Goal: Information Seeking & Learning: Learn about a topic

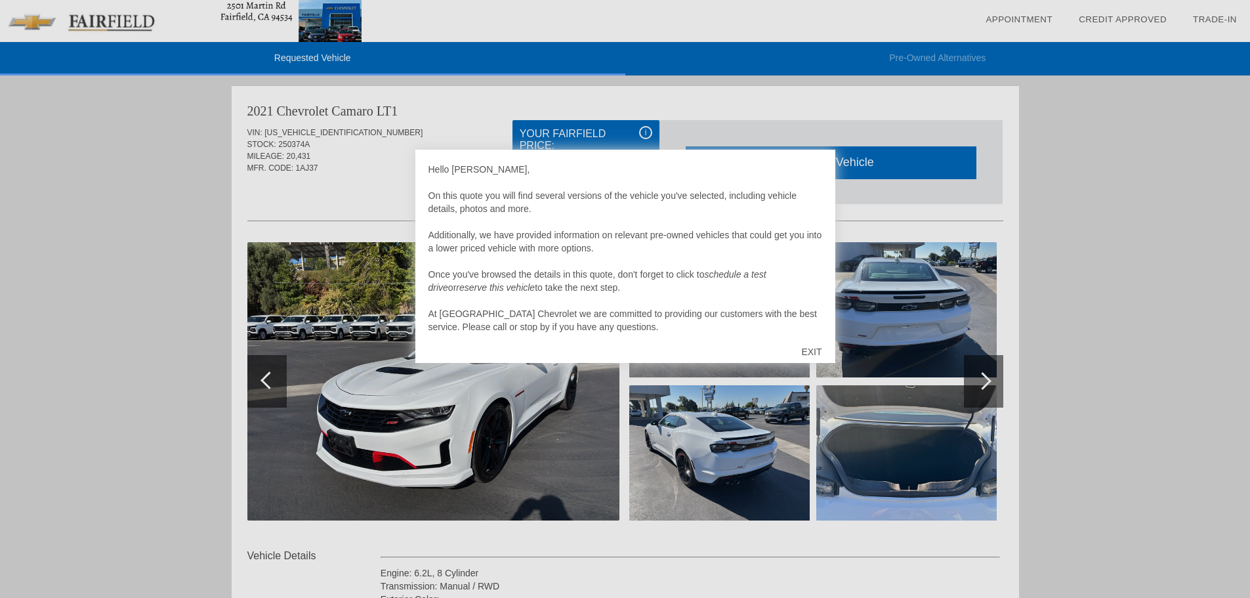
click at [805, 349] on div "EXIT" at bounding box center [811, 351] width 47 height 39
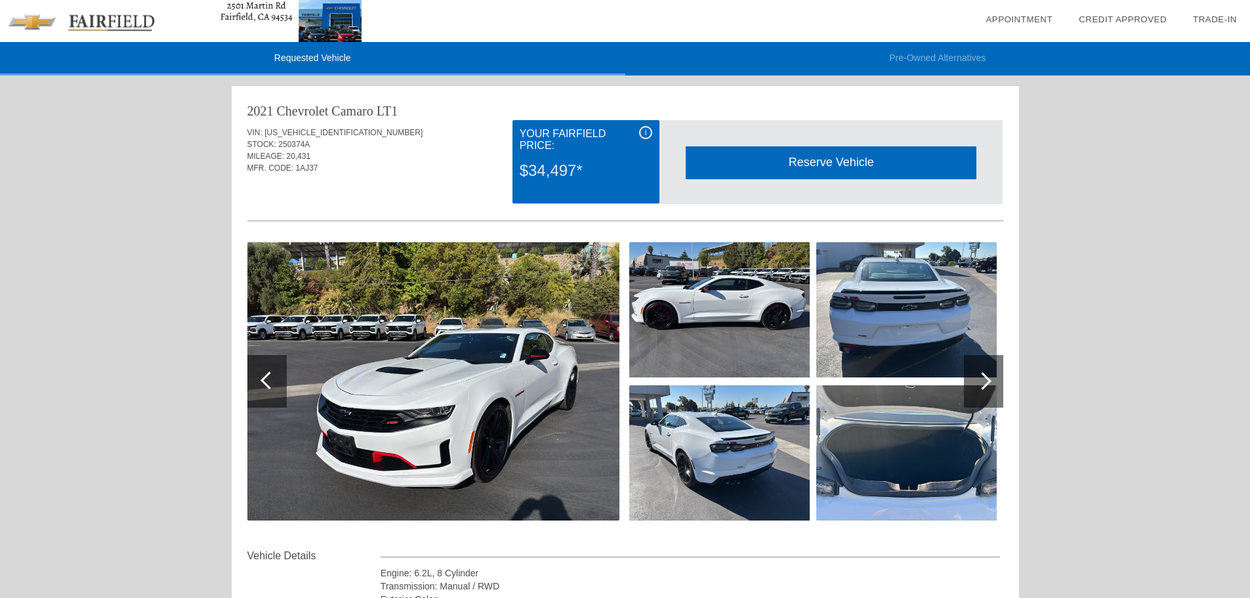
click at [290, 22] on img at bounding box center [181, 21] width 362 height 42
click at [1032, 18] on link "Appointment" at bounding box center [1019, 19] width 67 height 10
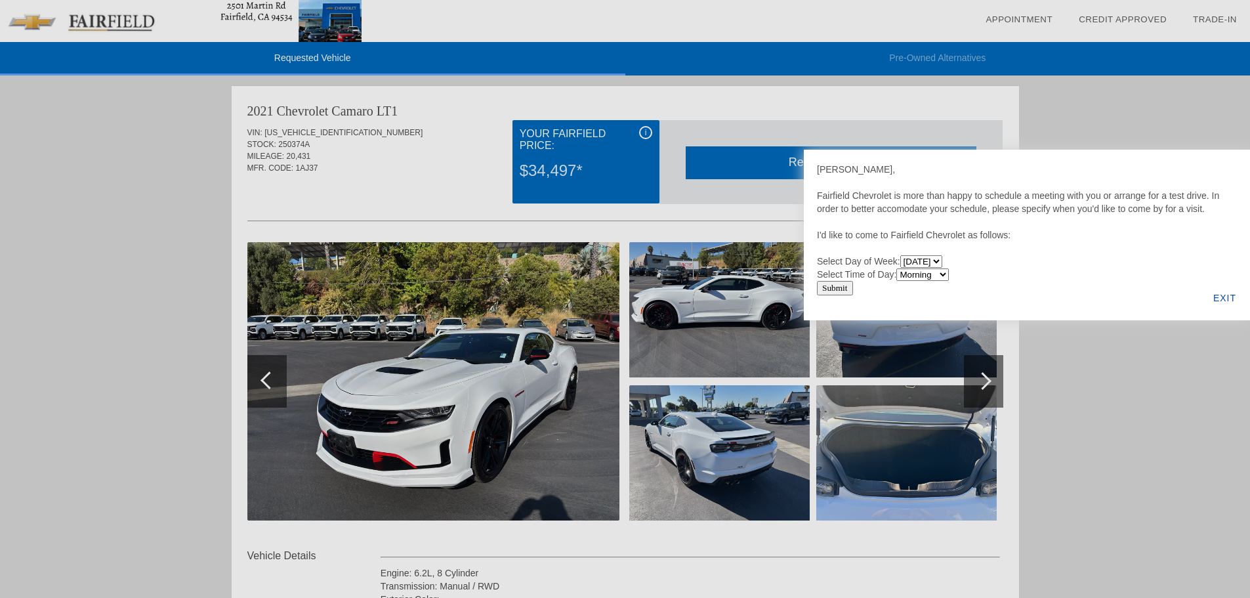
click at [1096, 14] on link "Credit Approved" at bounding box center [1123, 19] width 88 height 10
click at [1199, 17] on link "Trade-In" at bounding box center [1215, 19] width 44 height 10
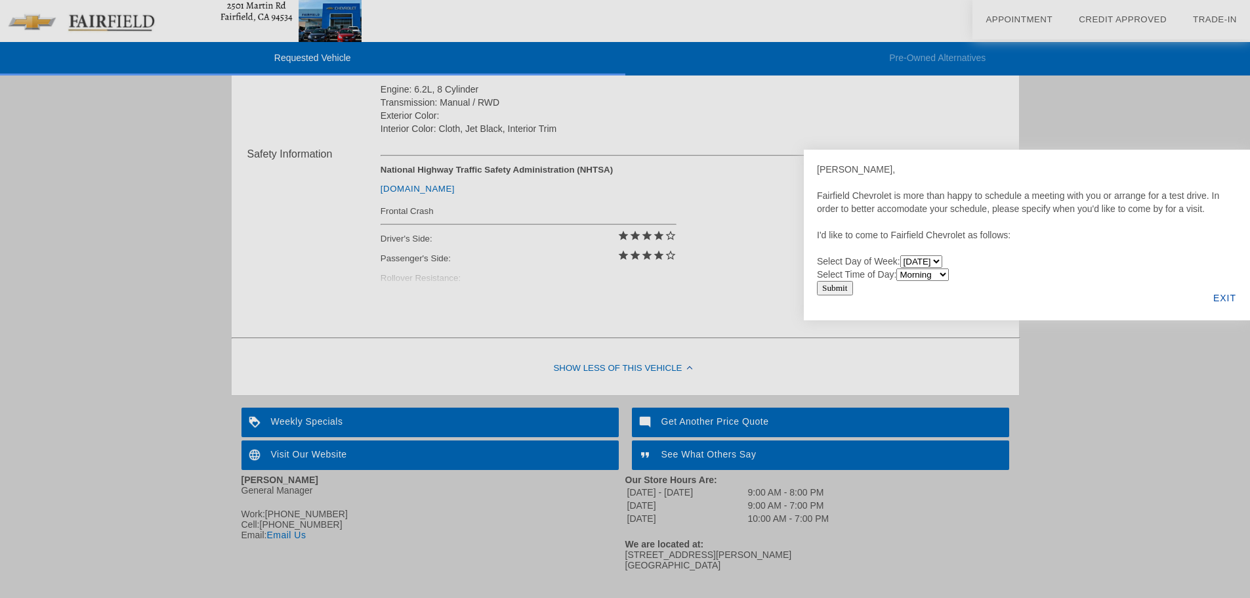
scroll to position [505, 0]
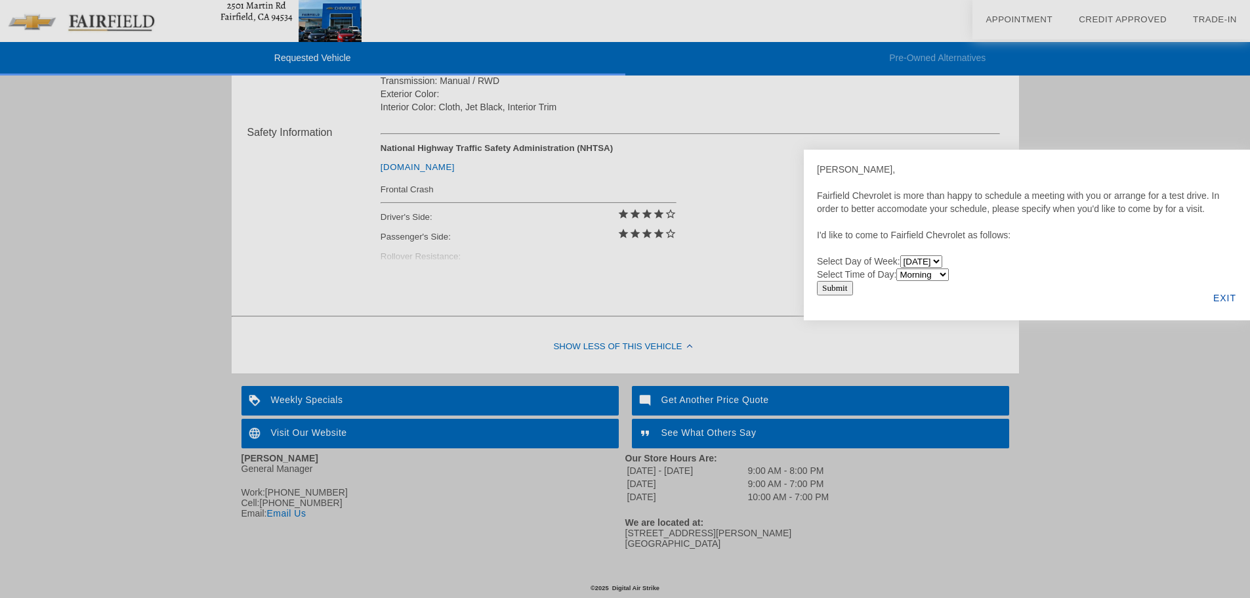
click at [1220, 293] on div "EXIT" at bounding box center [1225, 298] width 51 height 45
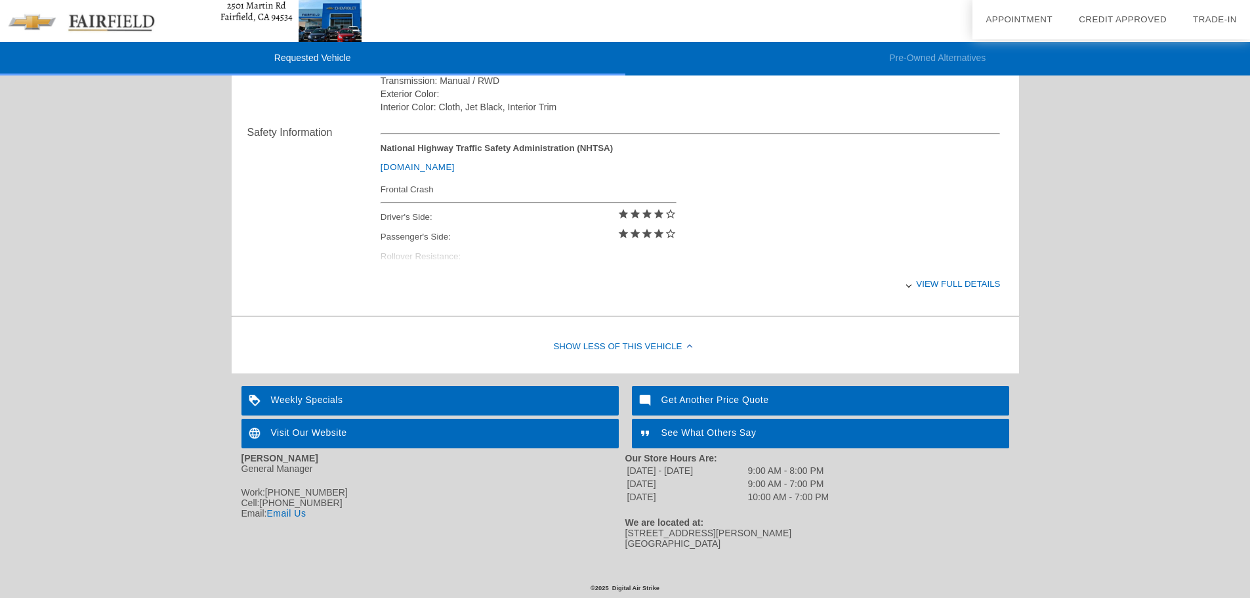
click at [704, 400] on div "Get Another Price Quote" at bounding box center [820, 401] width 377 height 30
click at [679, 431] on div "See What Others Say" at bounding box center [820, 434] width 377 height 30
click at [335, 399] on div "Weekly Specials" at bounding box center [430, 401] width 377 height 30
click at [299, 432] on div "Visit Our Website" at bounding box center [430, 434] width 377 height 30
